Goal: Communication & Community: Answer question/provide support

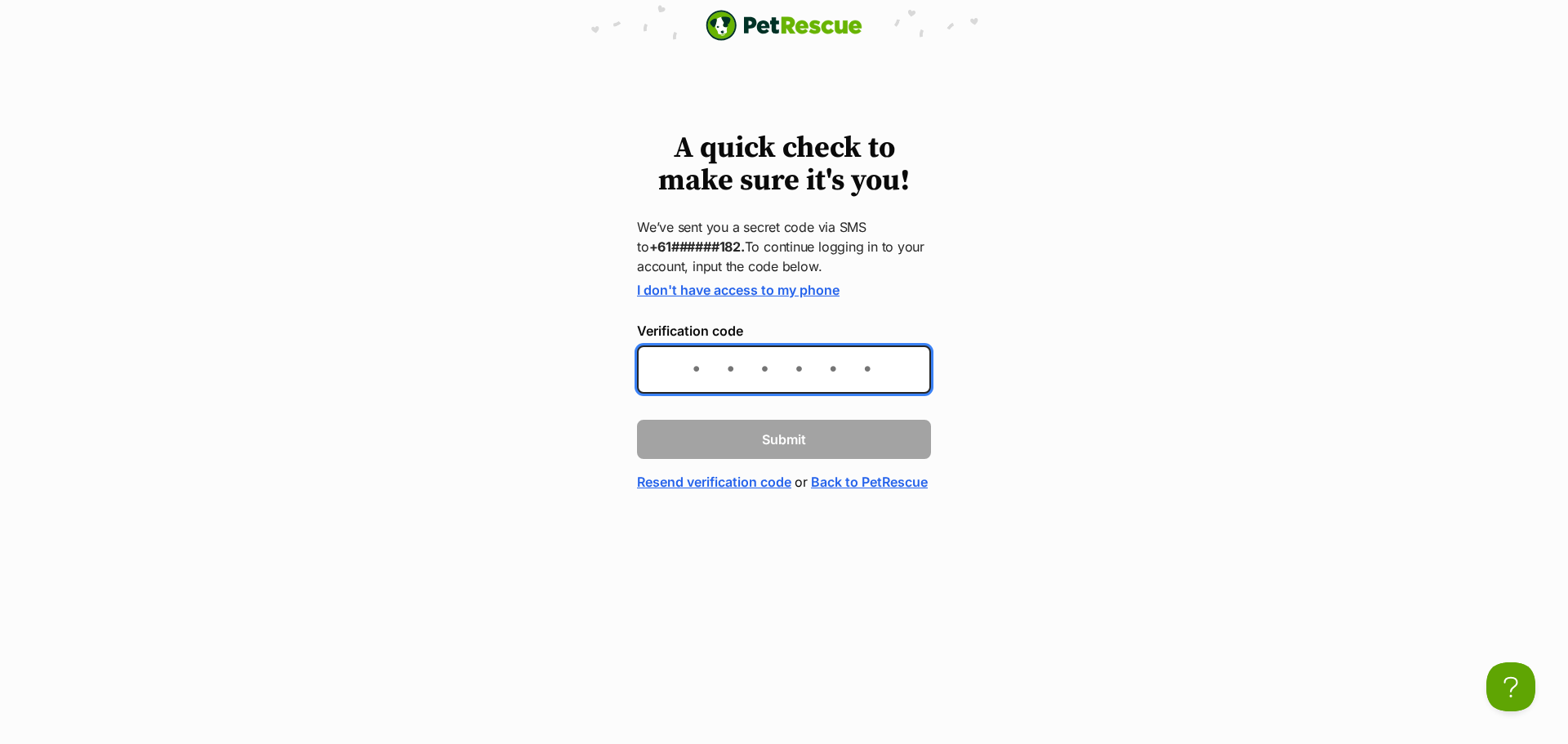
drag, startPoint x: 719, startPoint y: 374, endPoint x: 732, endPoint y: 376, distance: 13.2
click at [719, 374] on input "Verification code" at bounding box center [784, 369] width 294 height 48
type input "819030"
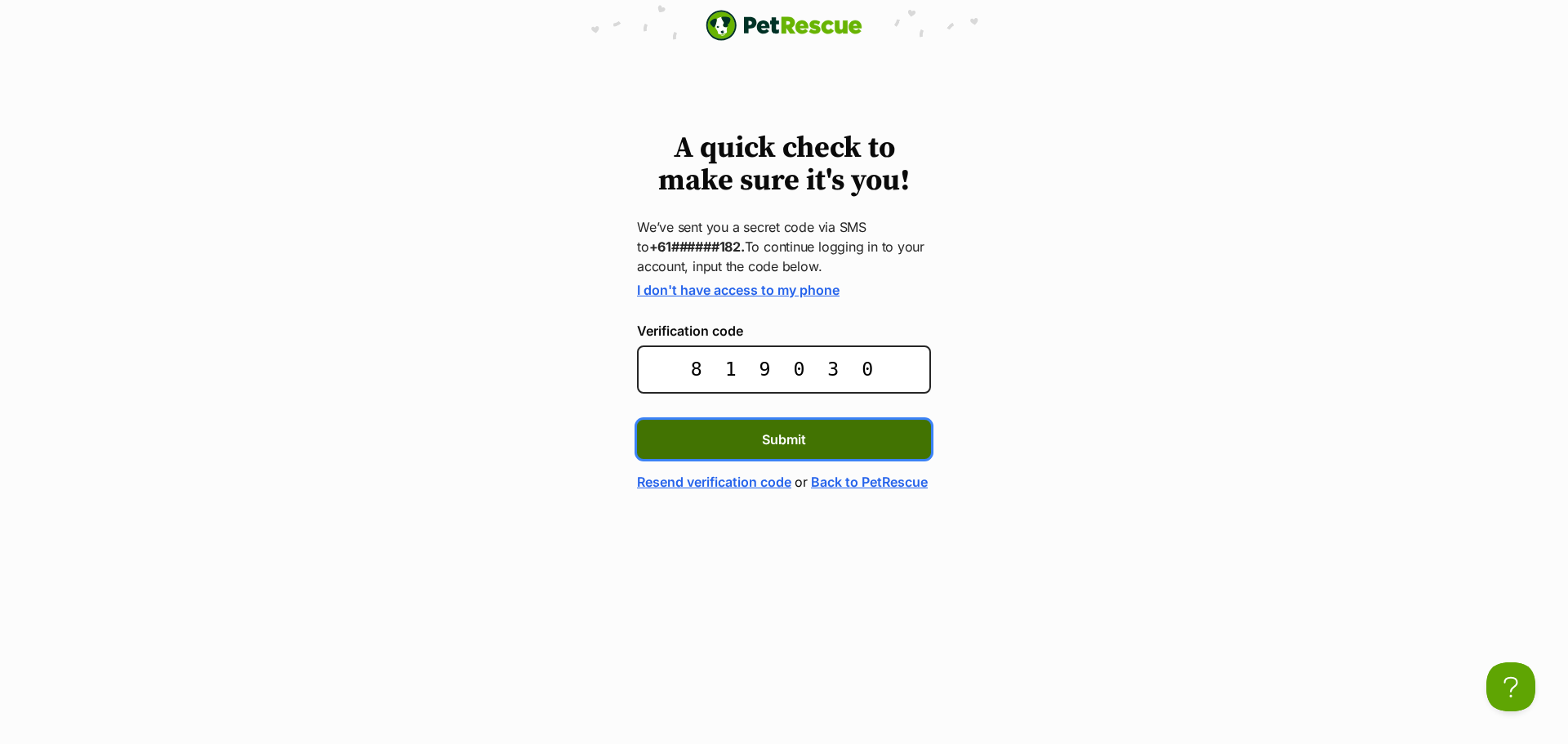
click at [869, 438] on button "Submit" at bounding box center [784, 439] width 294 height 39
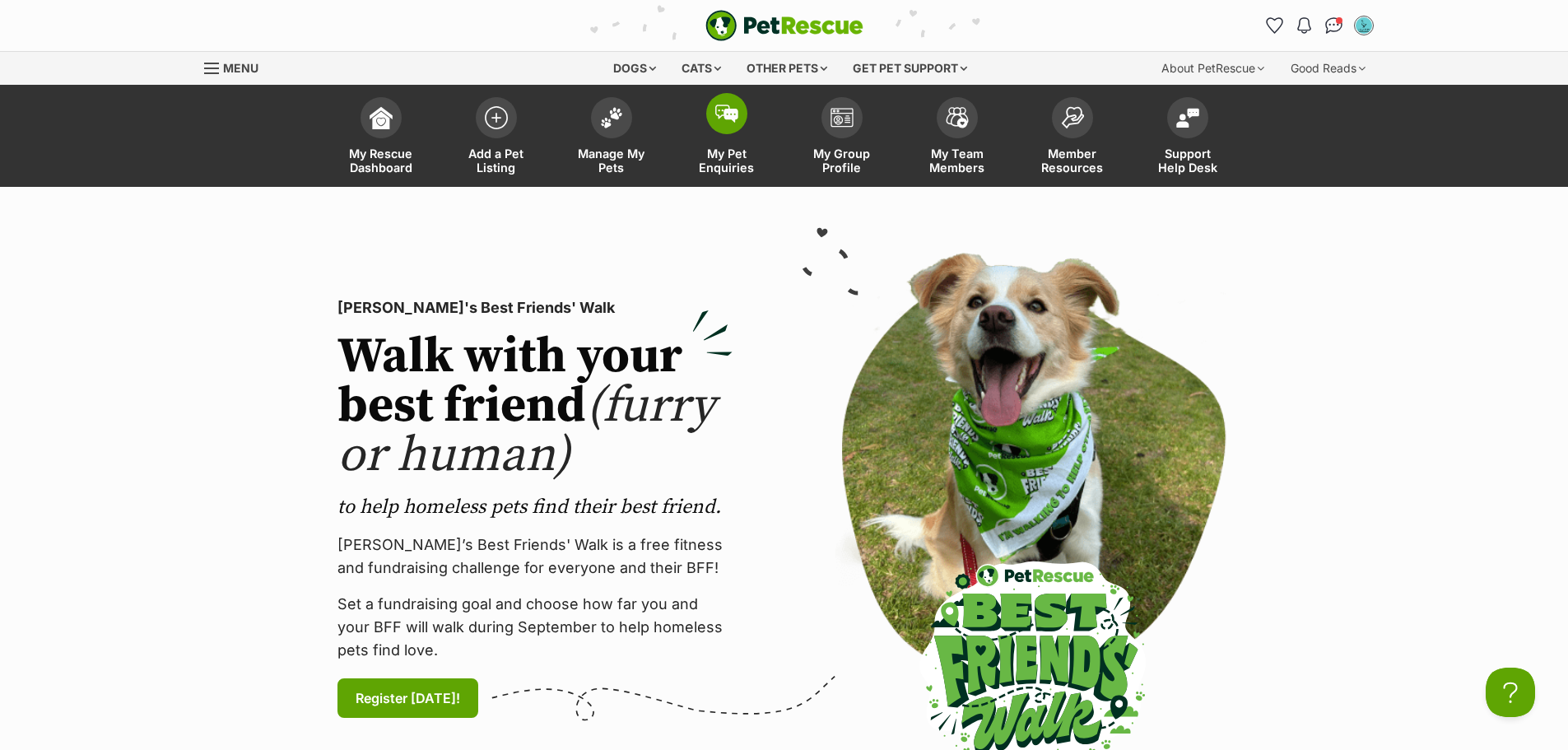
click at [739, 131] on link "My Pet Enquiries" at bounding box center [726, 137] width 115 height 98
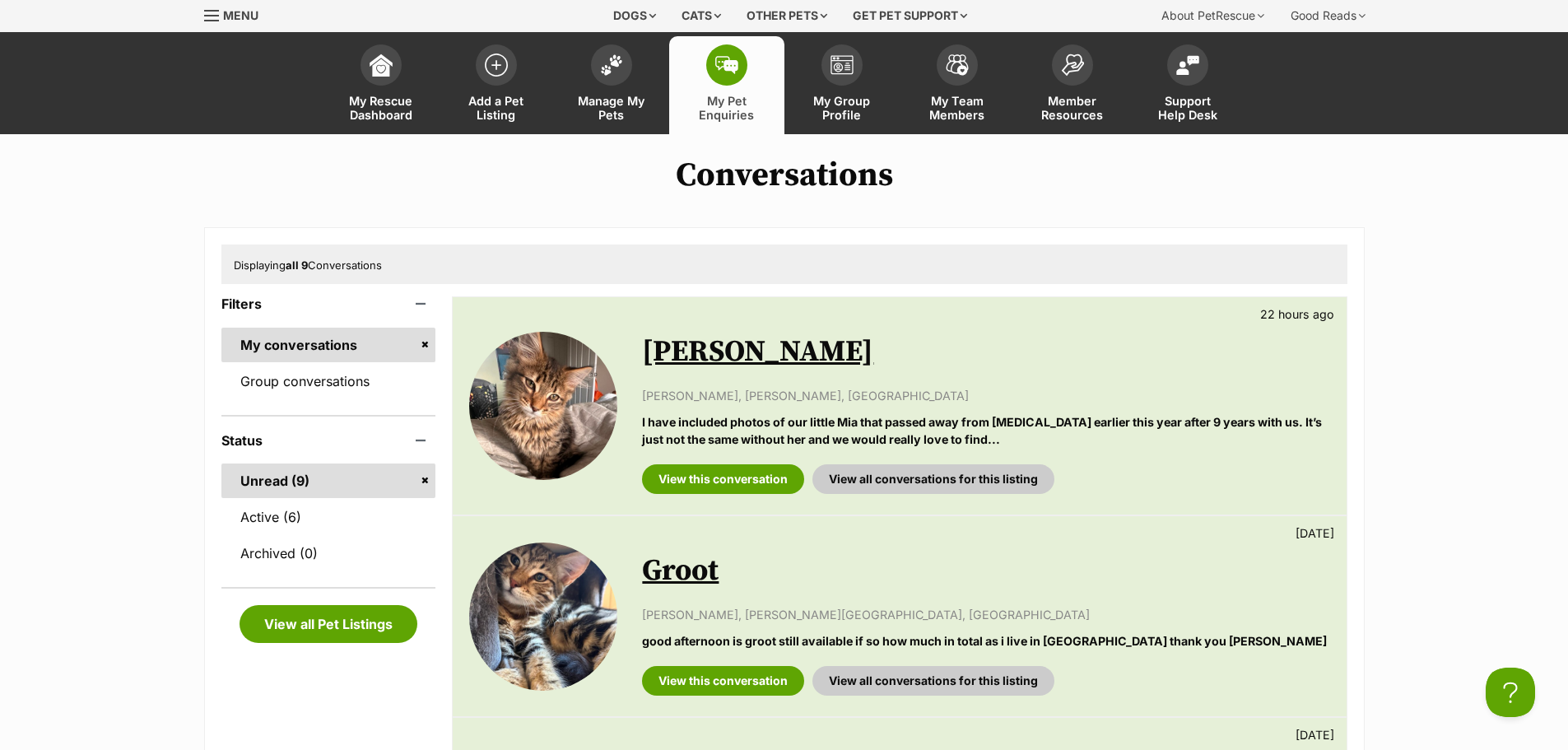
scroll to position [83, 0]
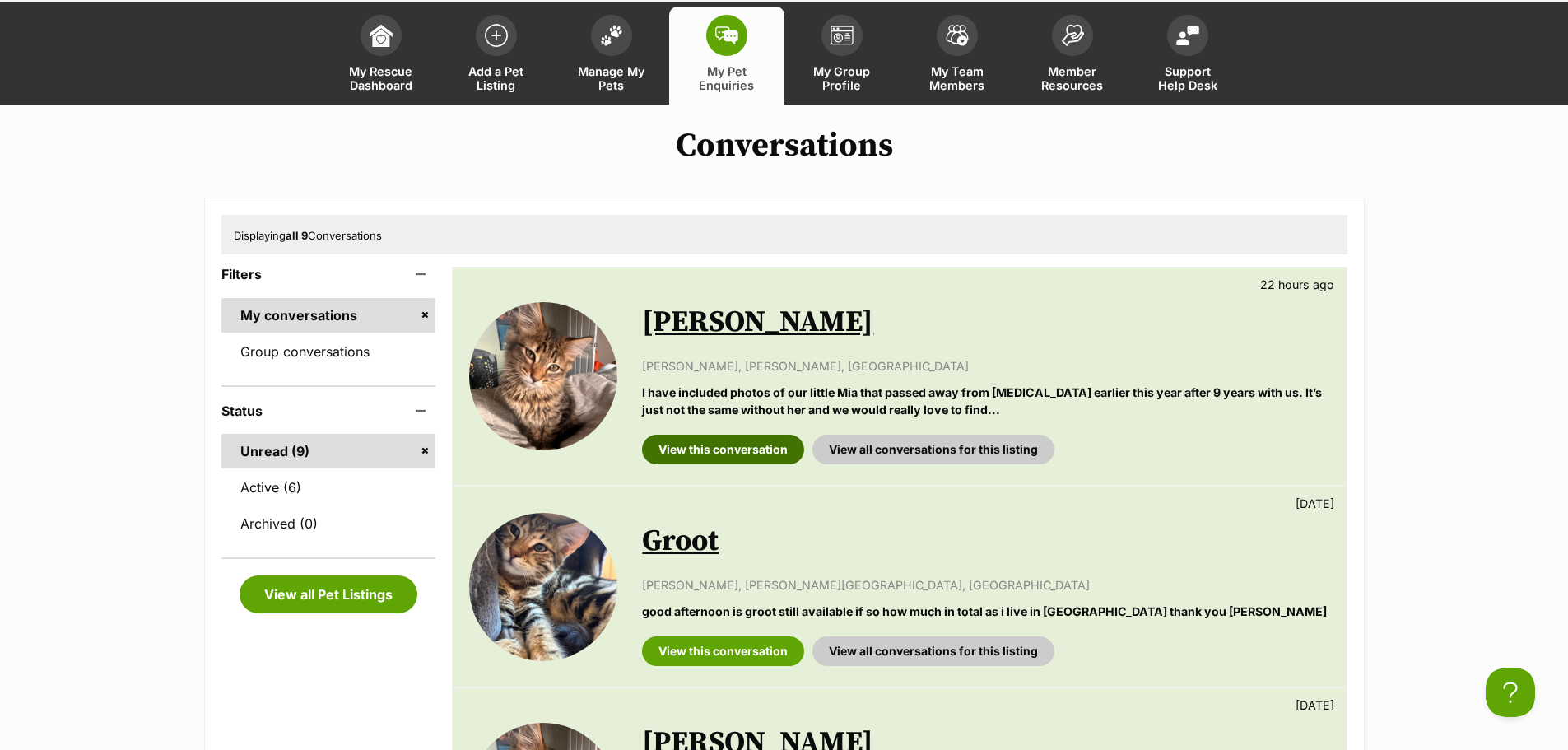
click at [740, 458] on link "View this conversation" at bounding box center [723, 450] width 163 height 30
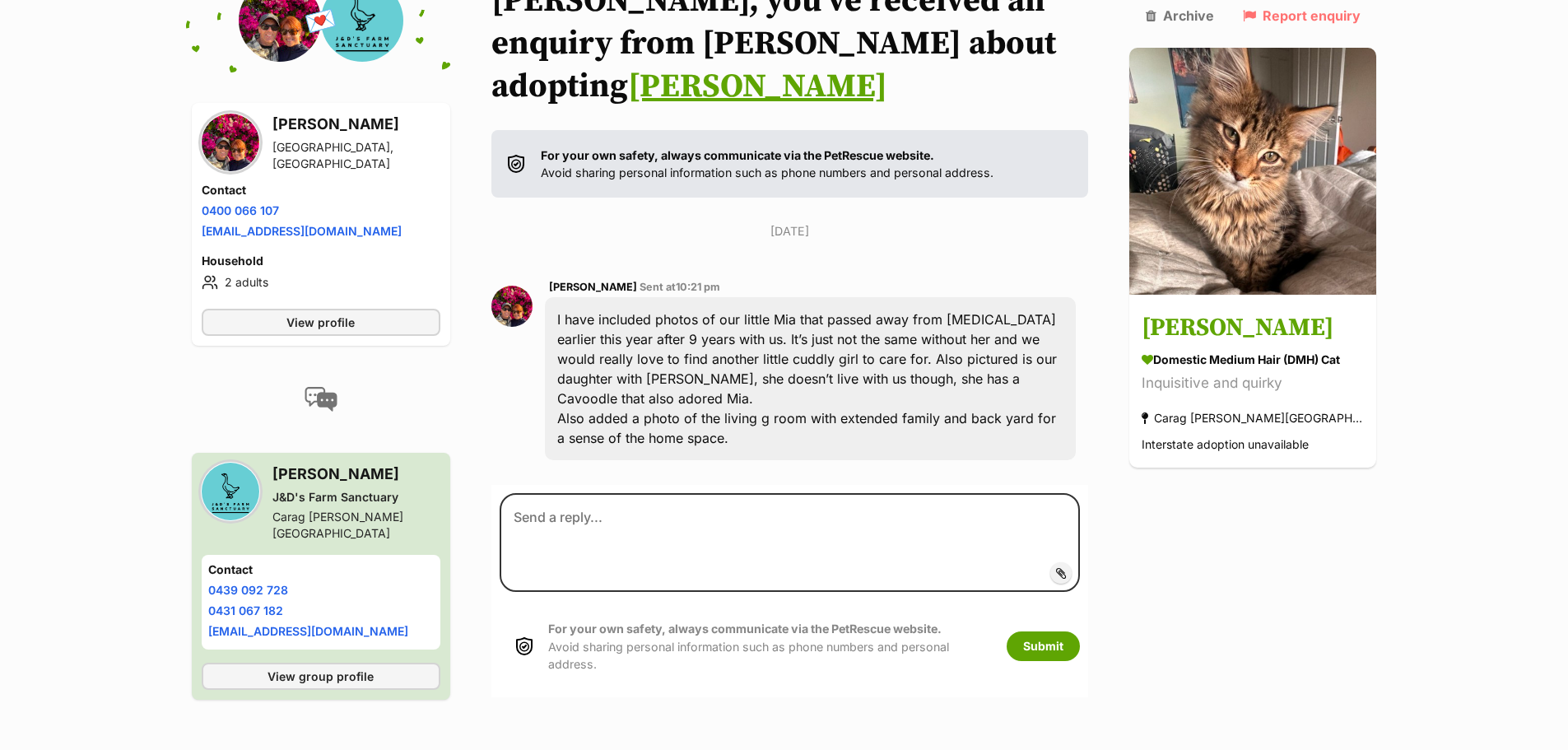
scroll to position [330, 0]
